Goal: Task Accomplishment & Management: Use online tool/utility

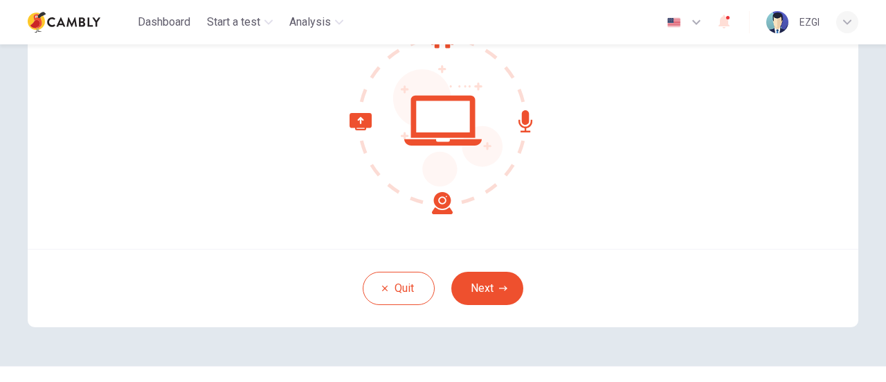
scroll to position [168, 0]
click at [499, 285] on icon "button" at bounding box center [503, 287] width 8 height 8
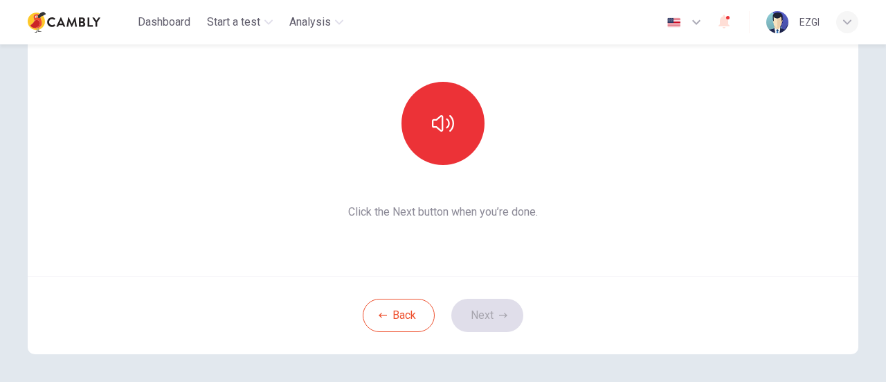
scroll to position [137, 0]
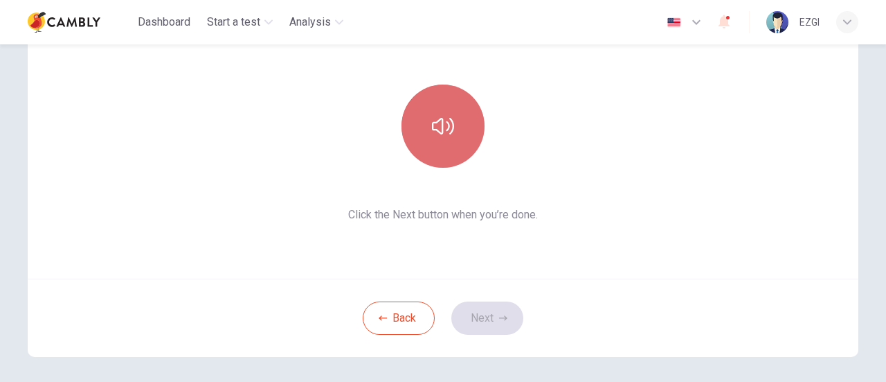
click at [436, 131] on icon "button" at bounding box center [443, 126] width 22 height 22
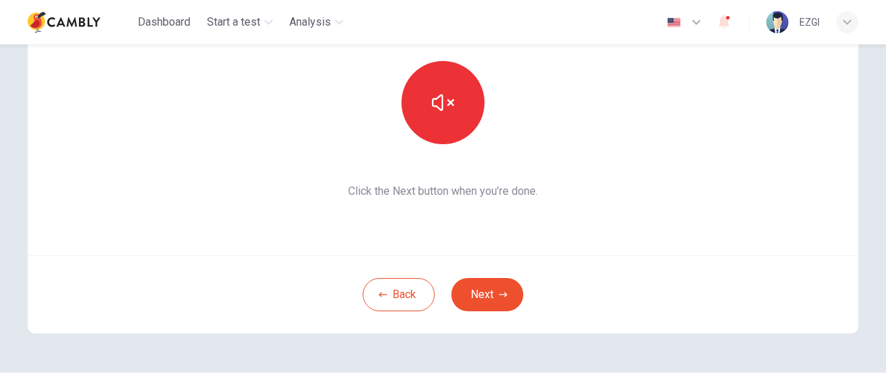
scroll to position [161, 0]
click at [511, 284] on button "Next" at bounding box center [488, 293] width 72 height 33
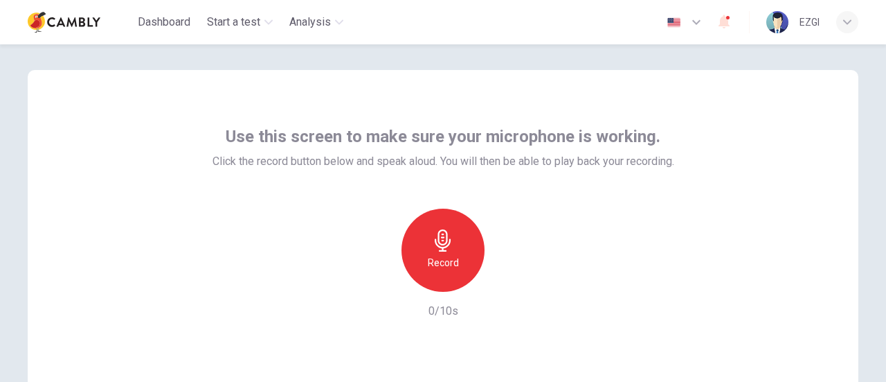
scroll to position [12, 0]
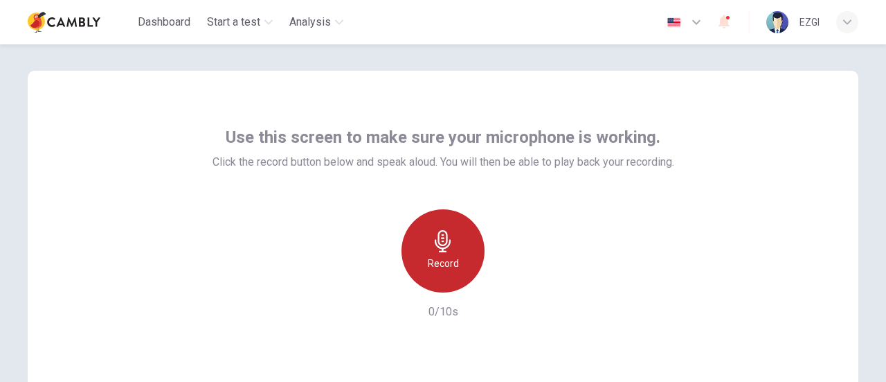
click at [431, 256] on h6 "Record" at bounding box center [443, 263] width 31 height 17
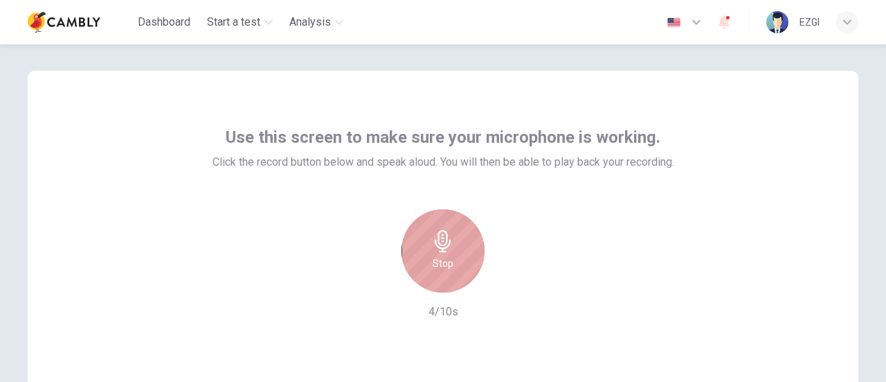
click at [437, 244] on icon "button" at bounding box center [443, 241] width 16 height 22
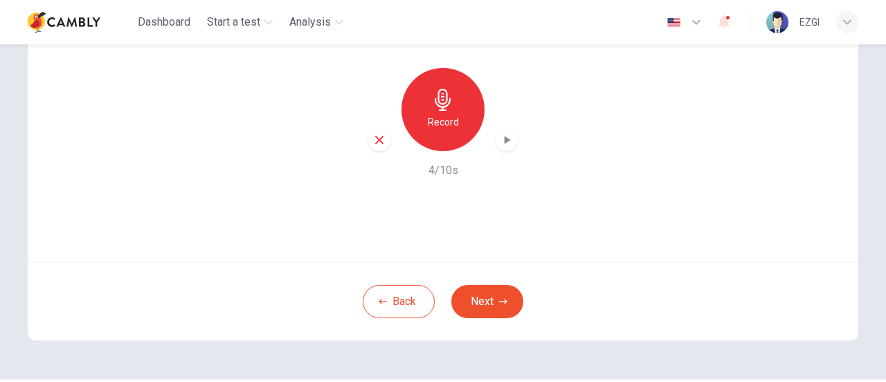
scroll to position [157, 0]
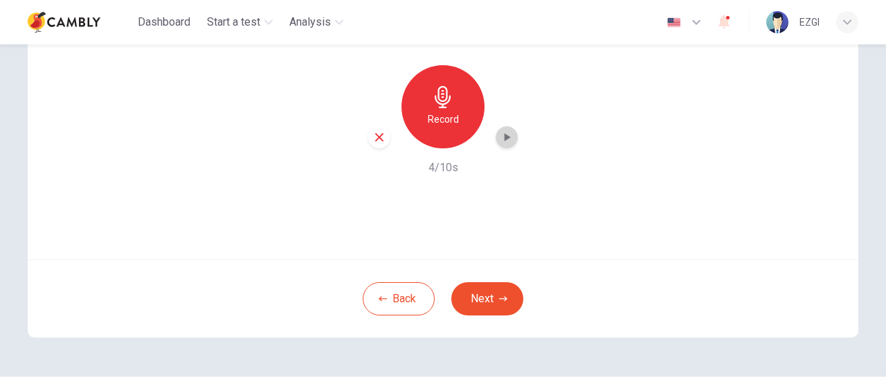
click at [505, 139] on icon "button" at bounding box center [508, 137] width 6 height 8
click at [499, 302] on icon "button" at bounding box center [503, 298] width 8 height 8
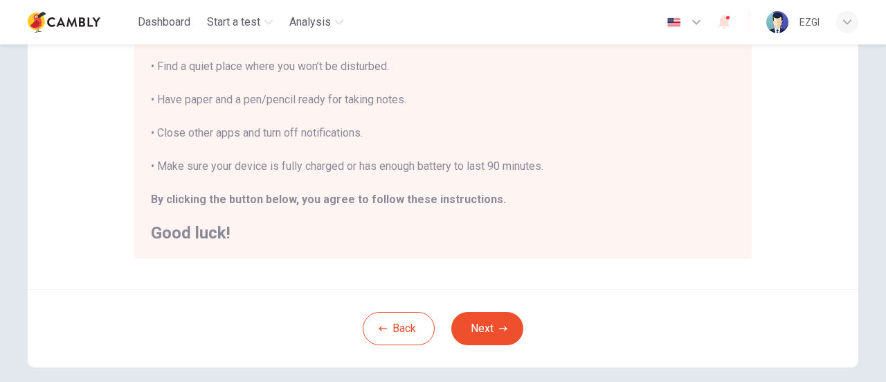
scroll to position [321, 0]
click at [484, 314] on button "Next" at bounding box center [488, 327] width 72 height 33
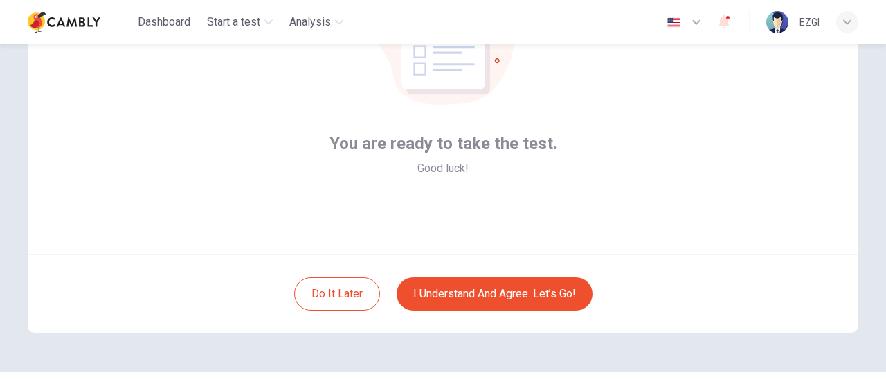
scroll to position [163, 0]
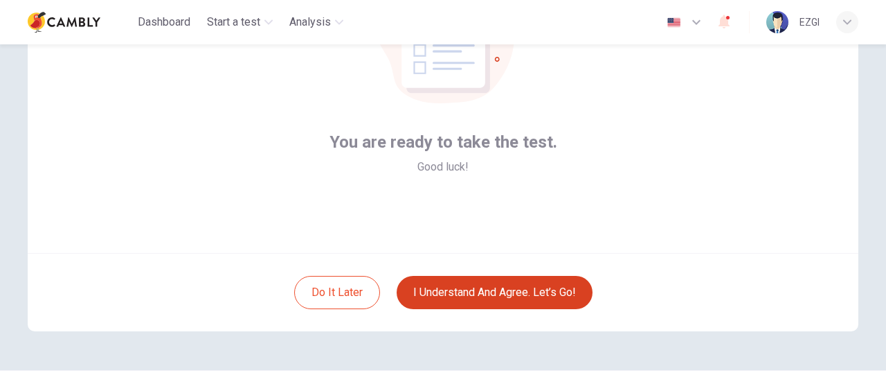
click at [499, 284] on button "I understand and agree. Let’s go!" at bounding box center [495, 292] width 196 height 33
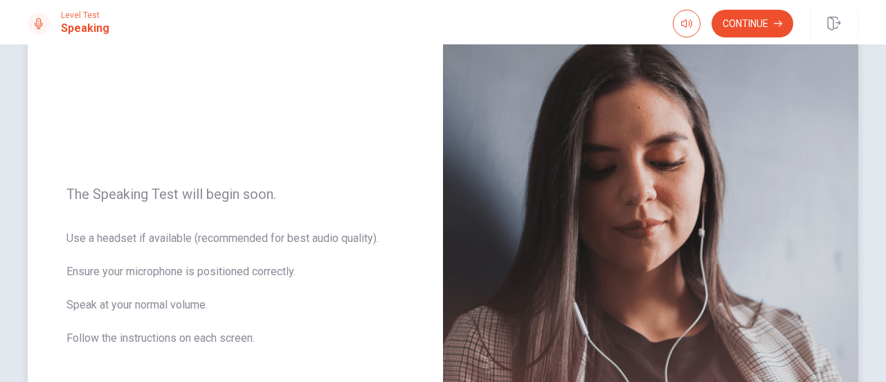
scroll to position [98, 0]
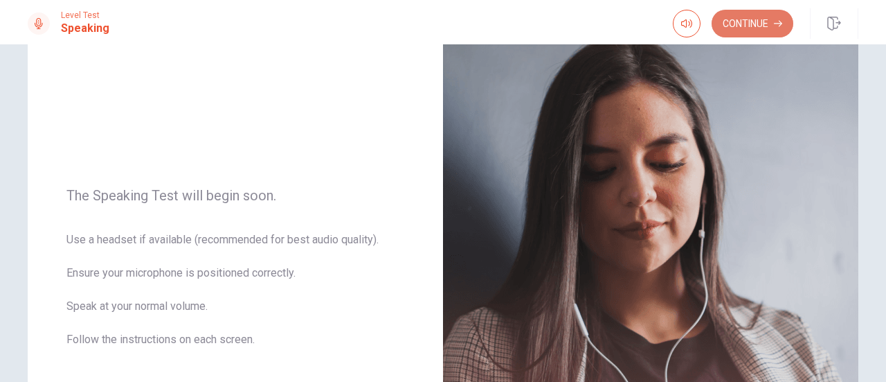
click at [751, 30] on button "Continue" at bounding box center [753, 24] width 82 height 28
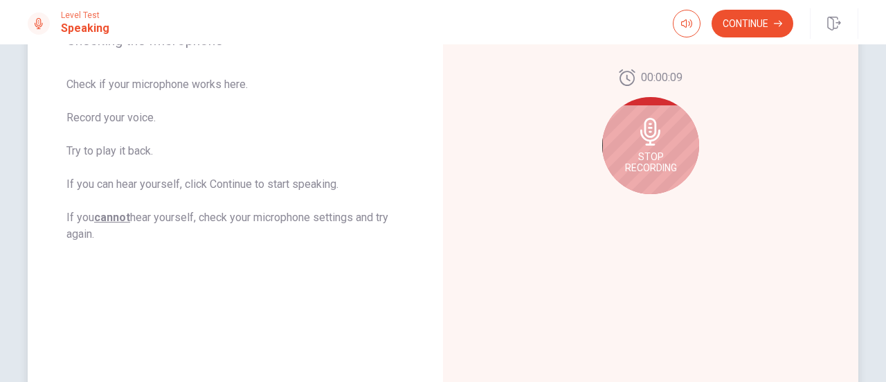
scroll to position [241, 0]
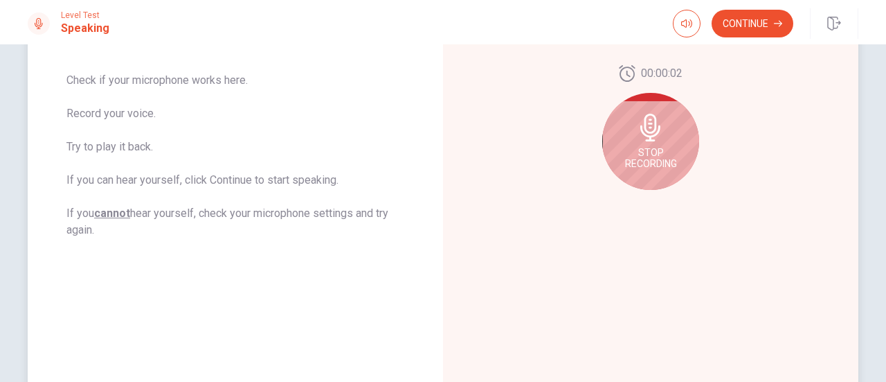
click at [651, 147] on span "Stop Recording" at bounding box center [651, 158] width 52 height 22
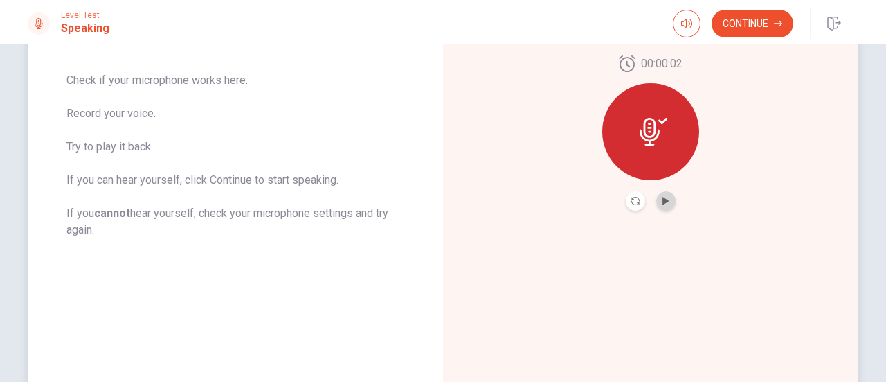
click at [661, 195] on button "Play Audio" at bounding box center [665, 200] width 19 height 19
click at [661, 195] on button "Pause Audio" at bounding box center [665, 200] width 19 height 19
click at [662, 193] on button "Play Audio" at bounding box center [665, 200] width 19 height 19
click at [746, 23] on button "Continue" at bounding box center [753, 24] width 82 height 28
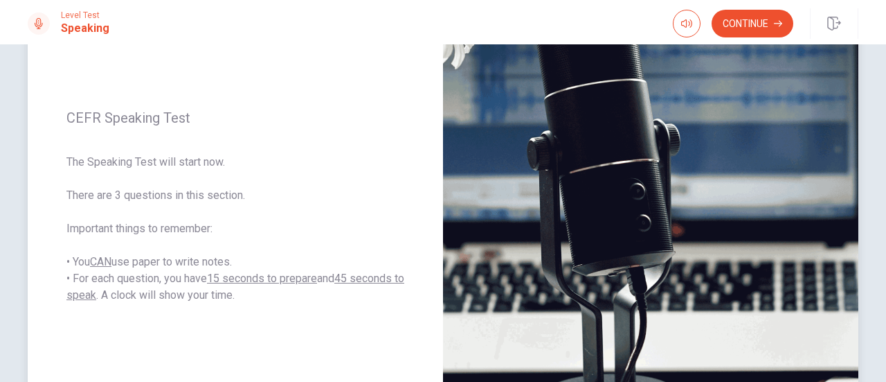
scroll to position [168, 0]
click at [340, 254] on span "The Speaking Test will start now. There are 3 questions in this section. Import…" at bounding box center [235, 229] width 338 height 150
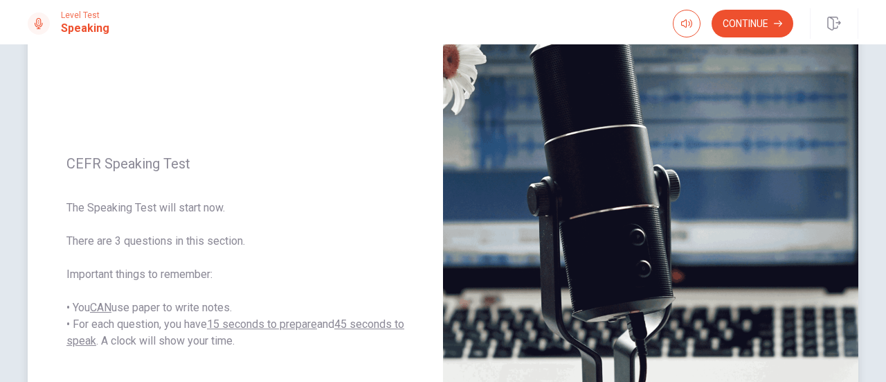
scroll to position [120, 0]
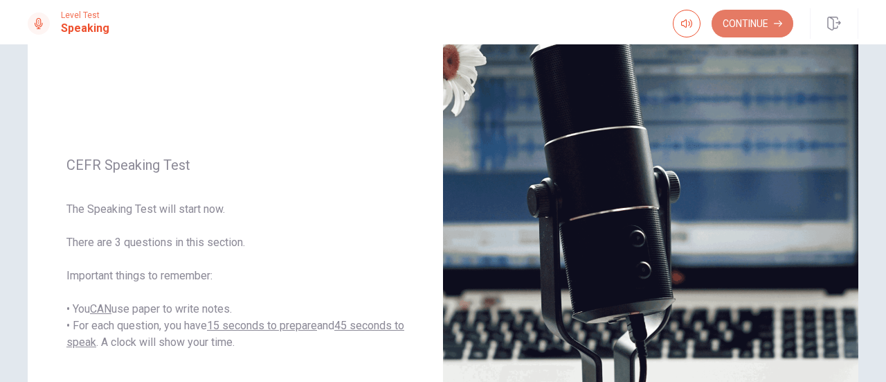
click at [763, 19] on button "Continue" at bounding box center [753, 24] width 82 height 28
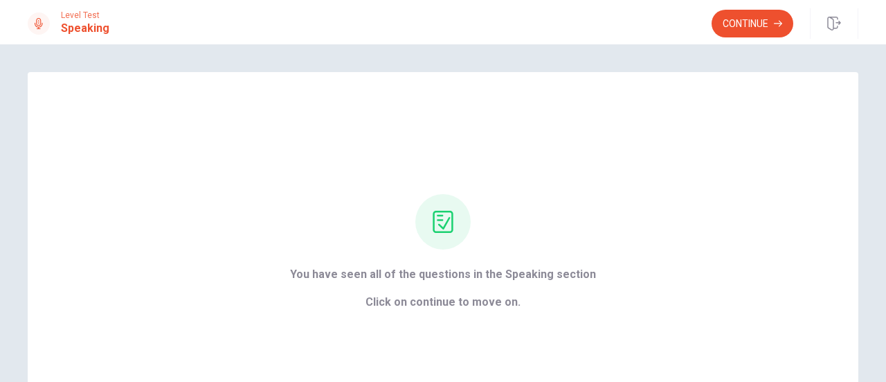
scroll to position [51, 0]
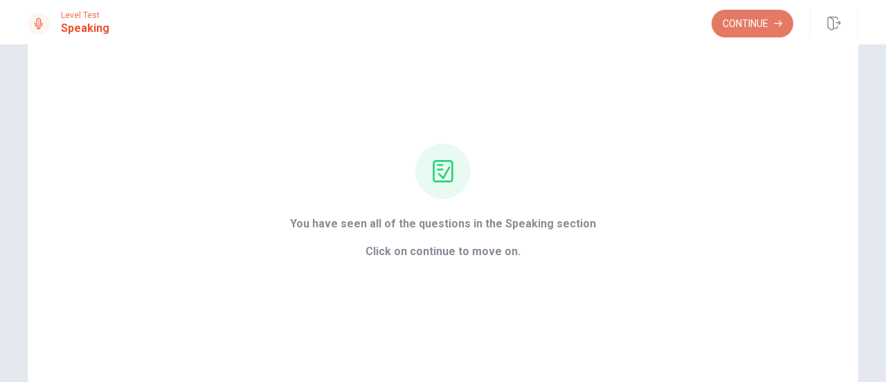
click at [722, 31] on button "Continue" at bounding box center [753, 24] width 82 height 28
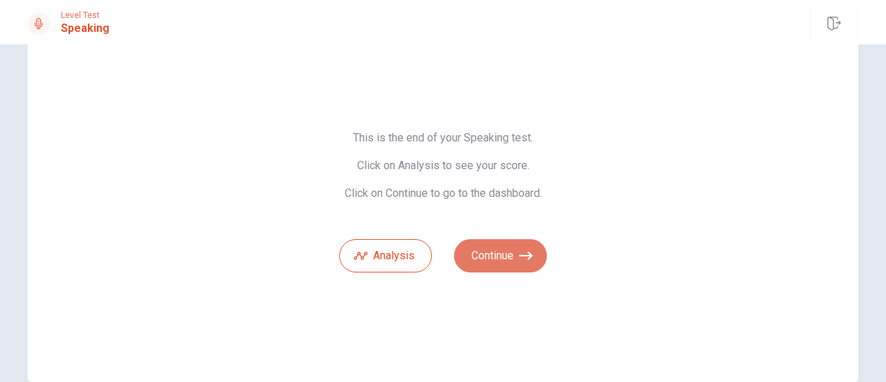
click at [503, 256] on button "Continue" at bounding box center [500, 255] width 93 height 33
